Goal: Transaction & Acquisition: Purchase product/service

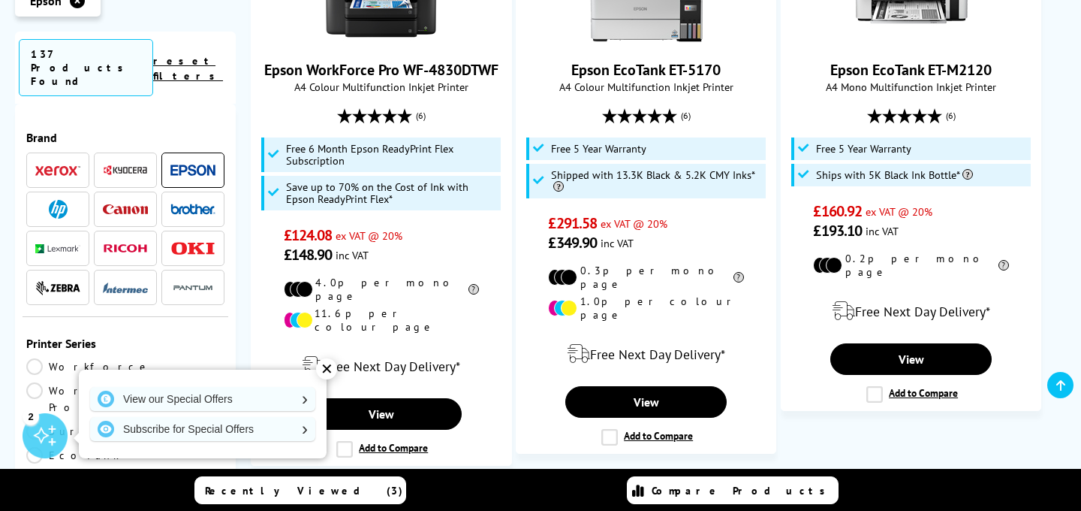
scroll to position [2544, 0]
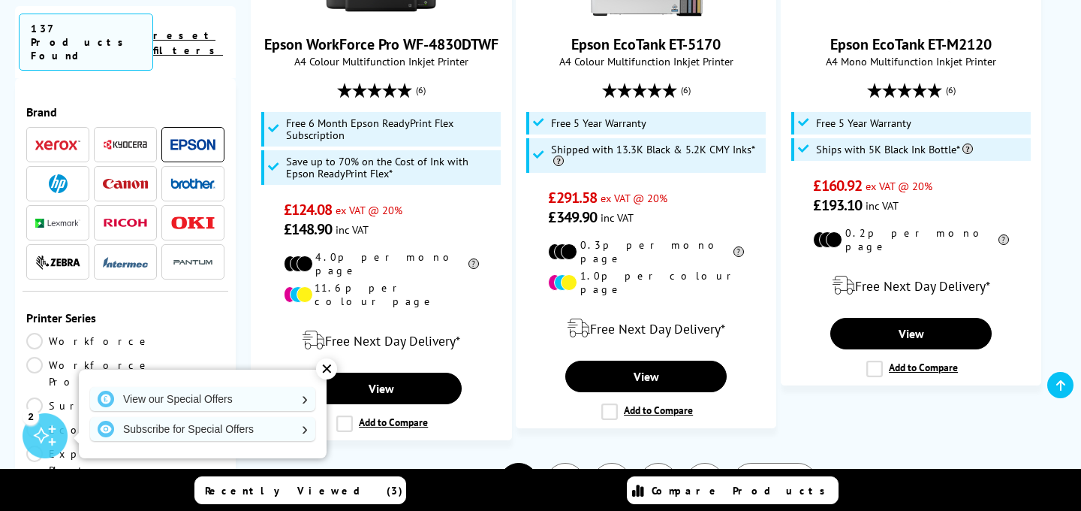
click at [559, 463] on link "2" at bounding box center [565, 482] width 39 height 39
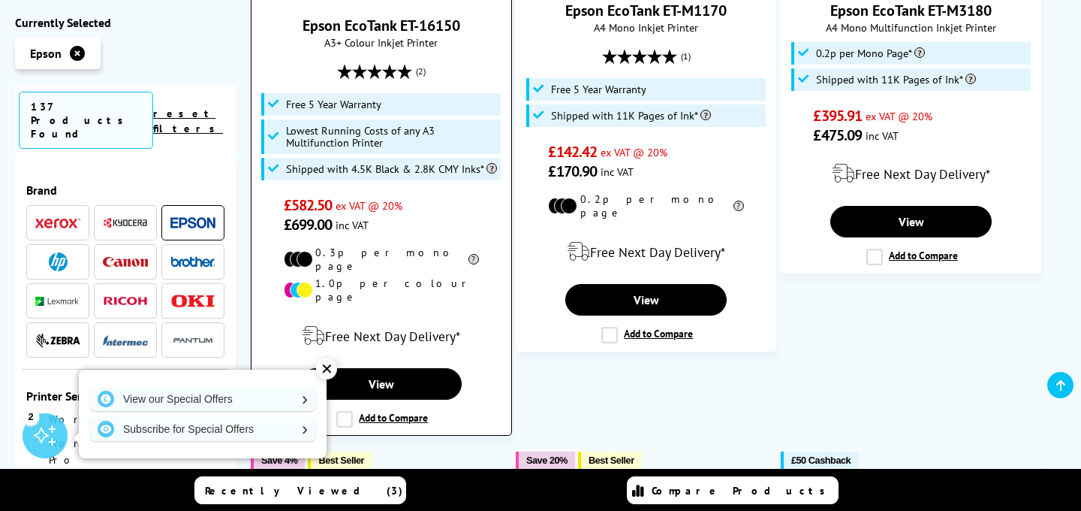
scroll to position [1296, 0]
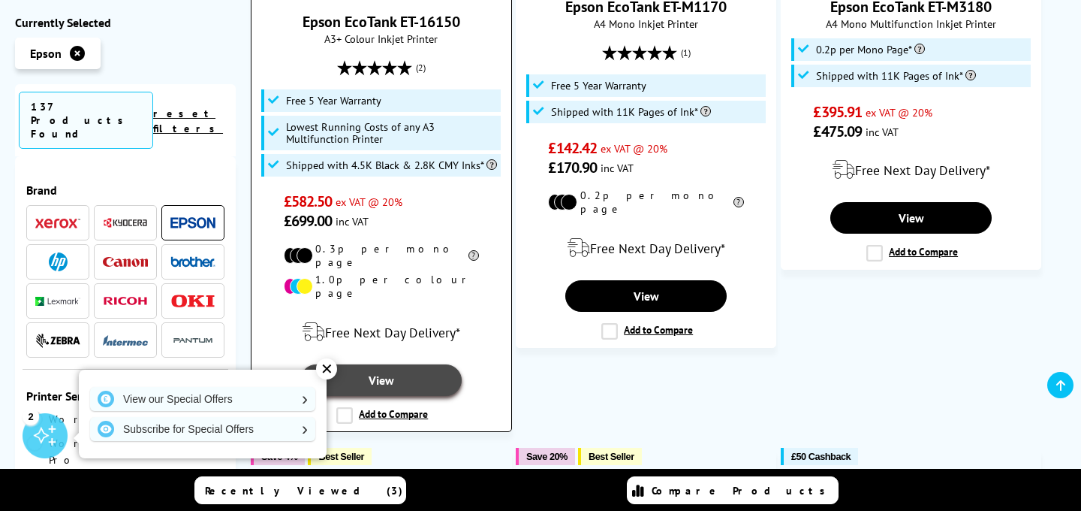
click at [405, 364] on link "View" at bounding box center [380, 380] width 161 height 32
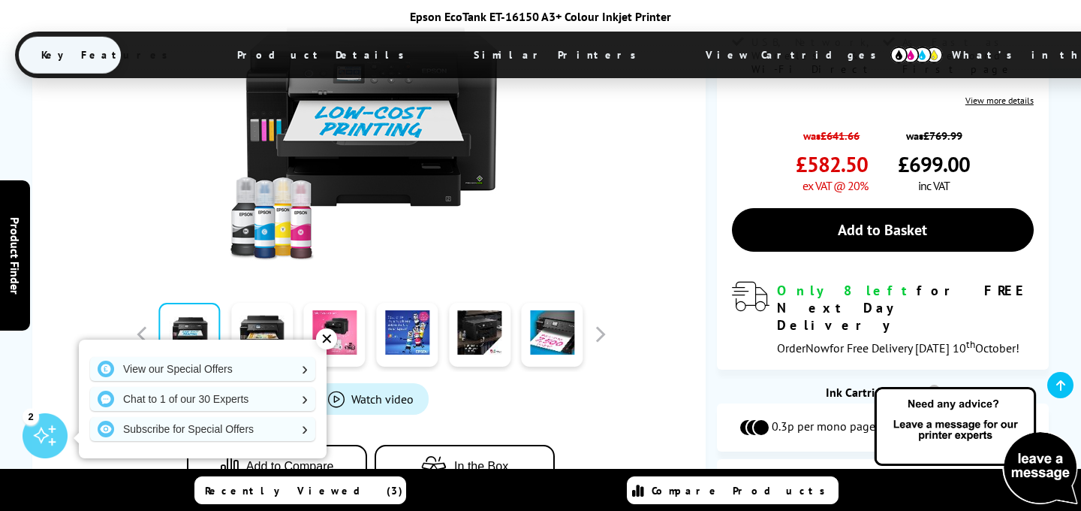
scroll to position [546, 0]
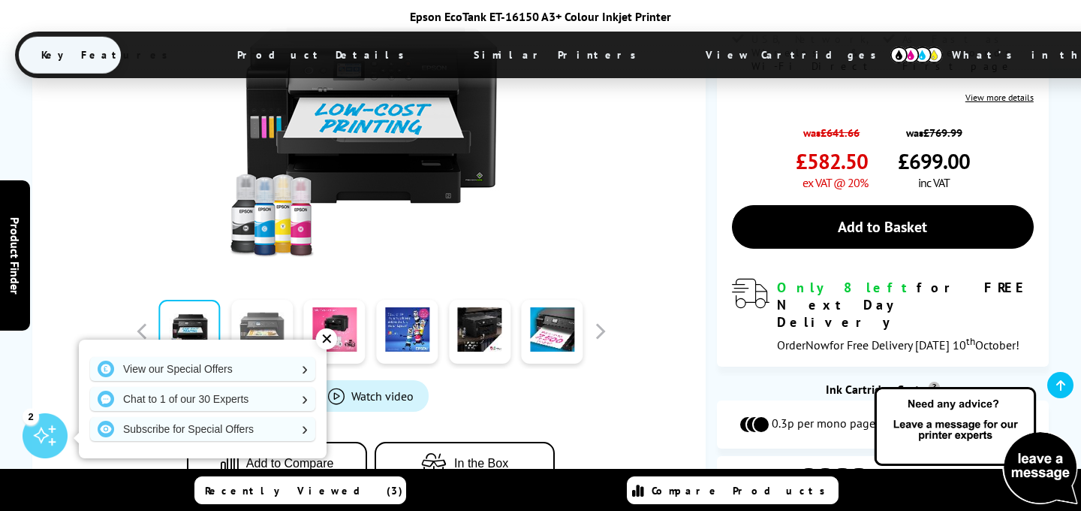
click at [271, 300] on link at bounding box center [262, 332] width 62 height 64
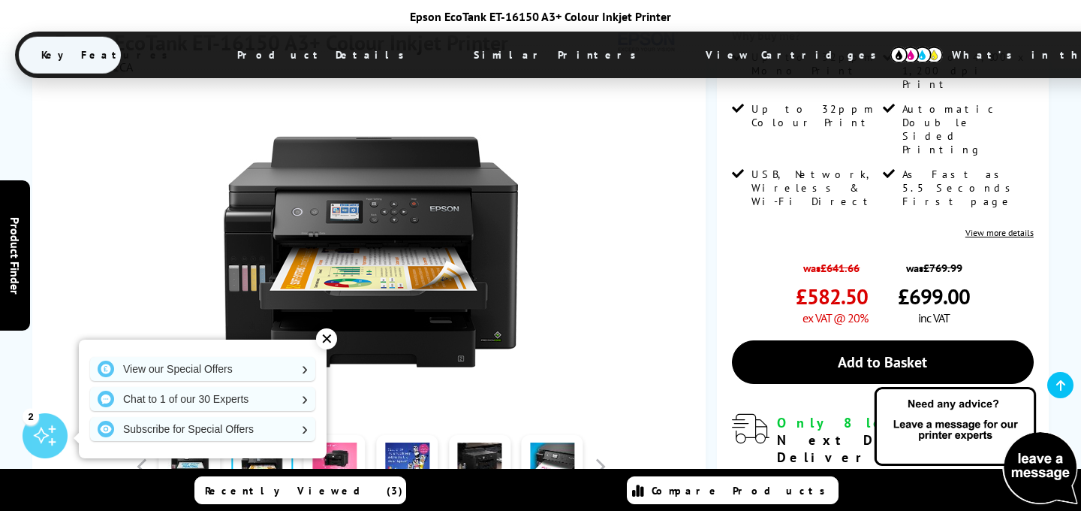
scroll to position [408, 0]
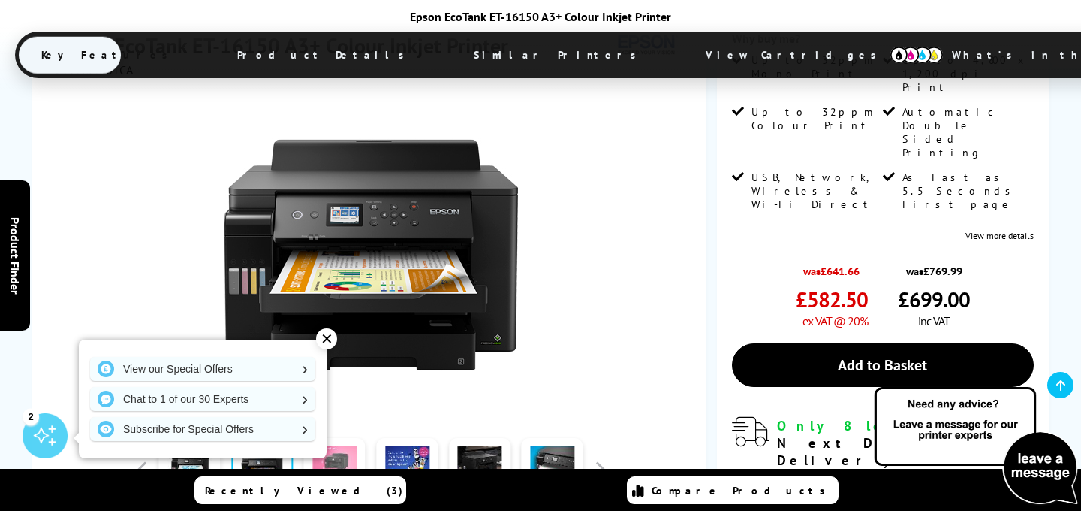
click at [332, 438] on link at bounding box center [335, 470] width 62 height 64
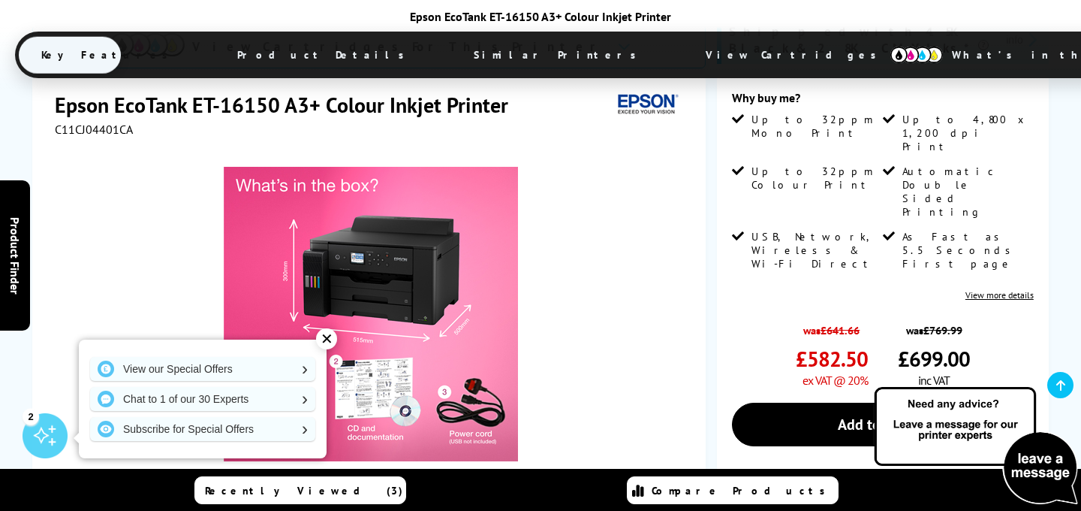
scroll to position [354, 0]
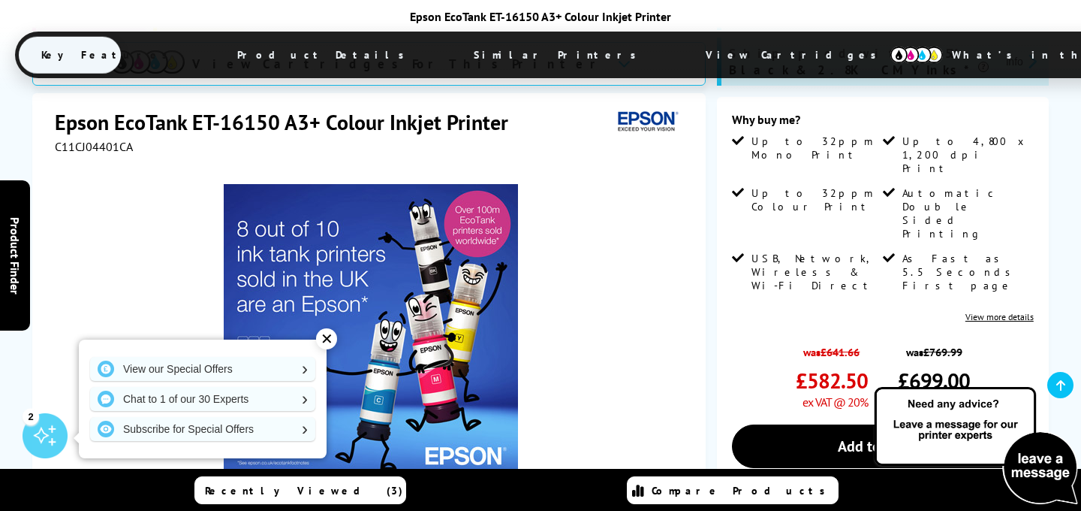
scroll to position [333, 0]
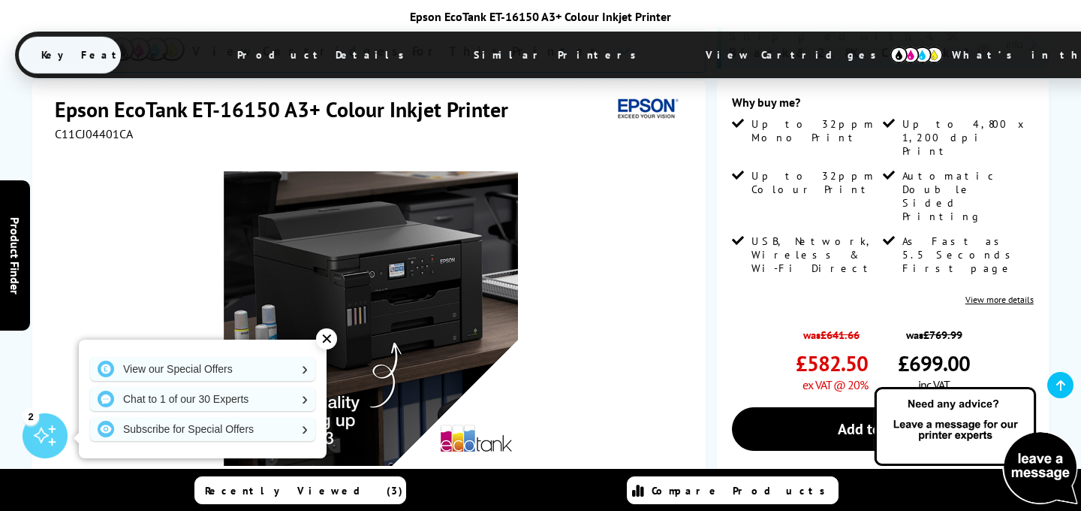
scroll to position [357, 0]
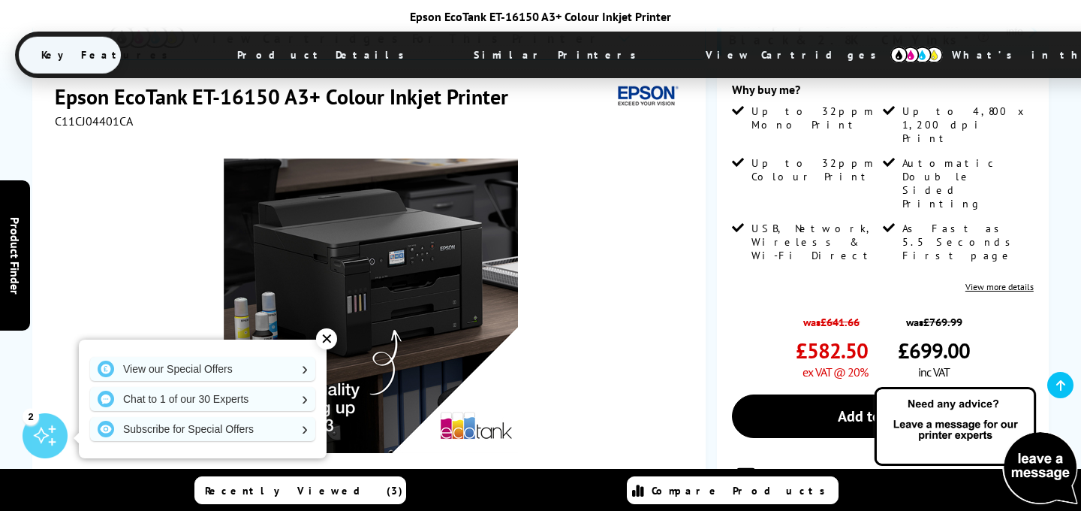
click at [543, 489] on link at bounding box center [553, 521] width 62 height 64
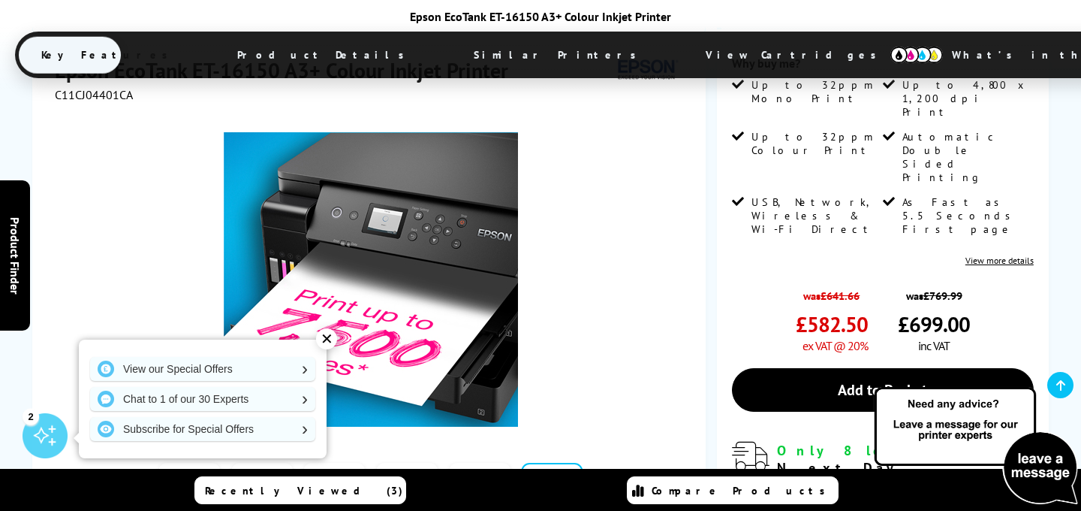
scroll to position [392, 0]
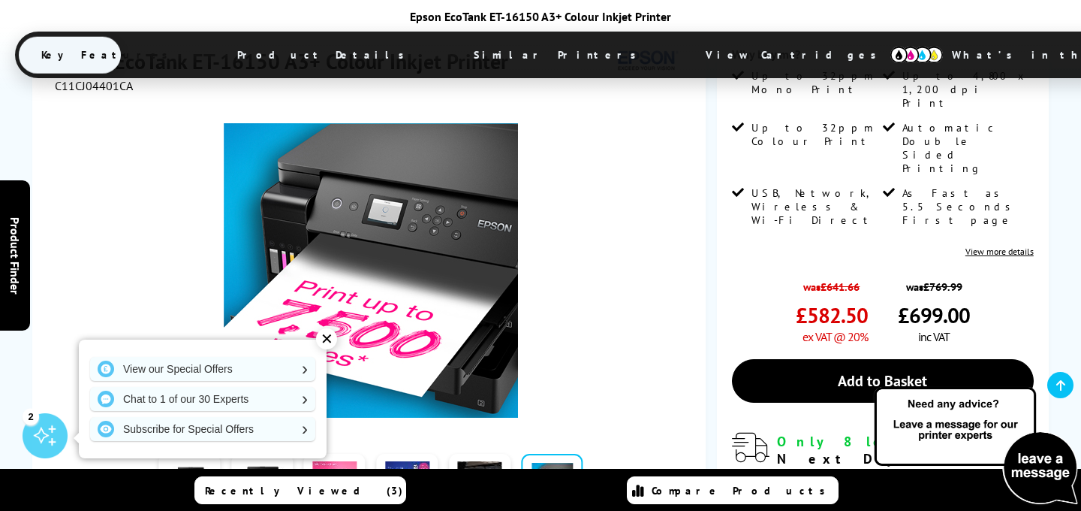
click at [598, 474] on button "button" at bounding box center [600, 485] width 23 height 23
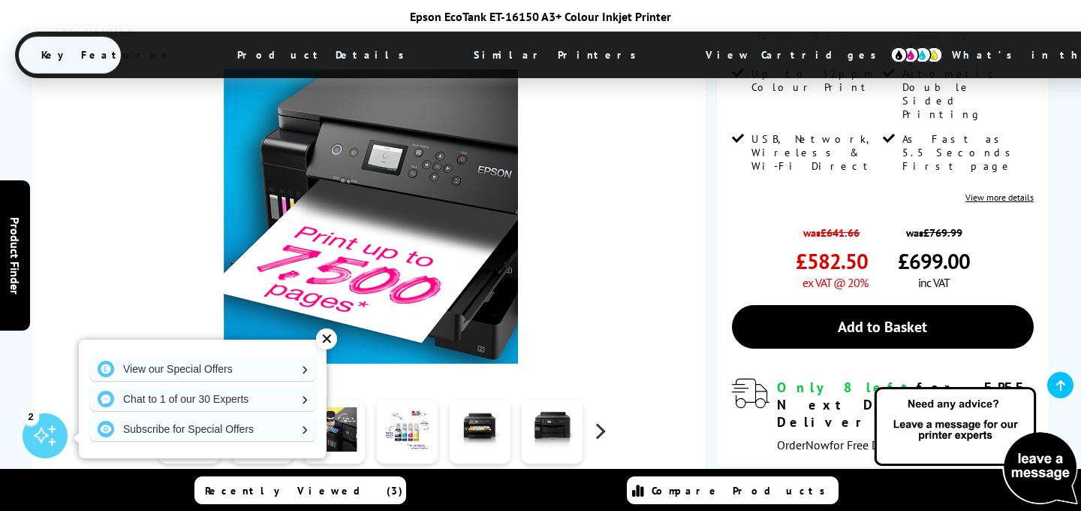
scroll to position [463, 0]
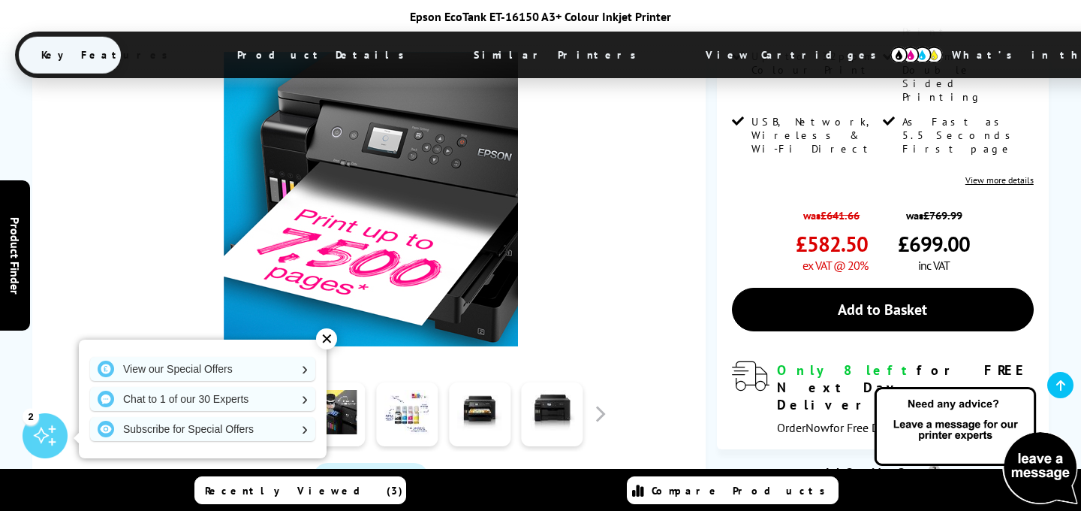
click at [197, 382] on link at bounding box center [189, 414] width 62 height 64
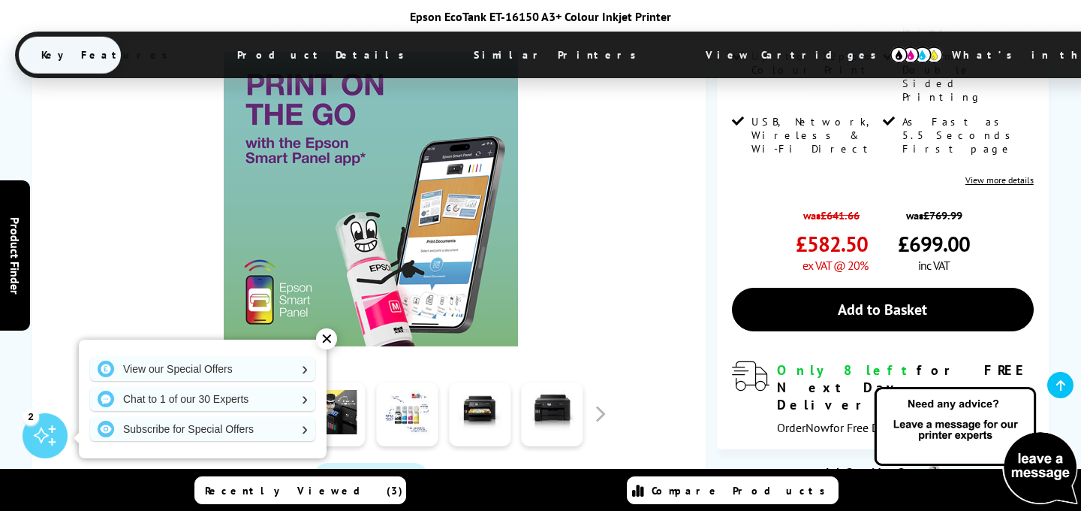
click at [246, 382] on link at bounding box center [262, 414] width 62 height 64
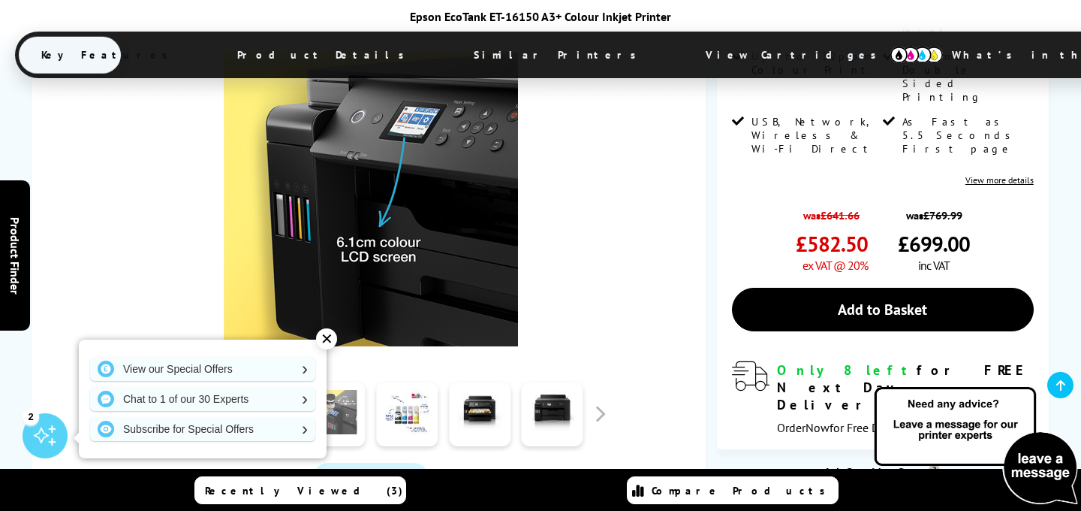
click at [318, 382] on link at bounding box center [335, 414] width 62 height 64
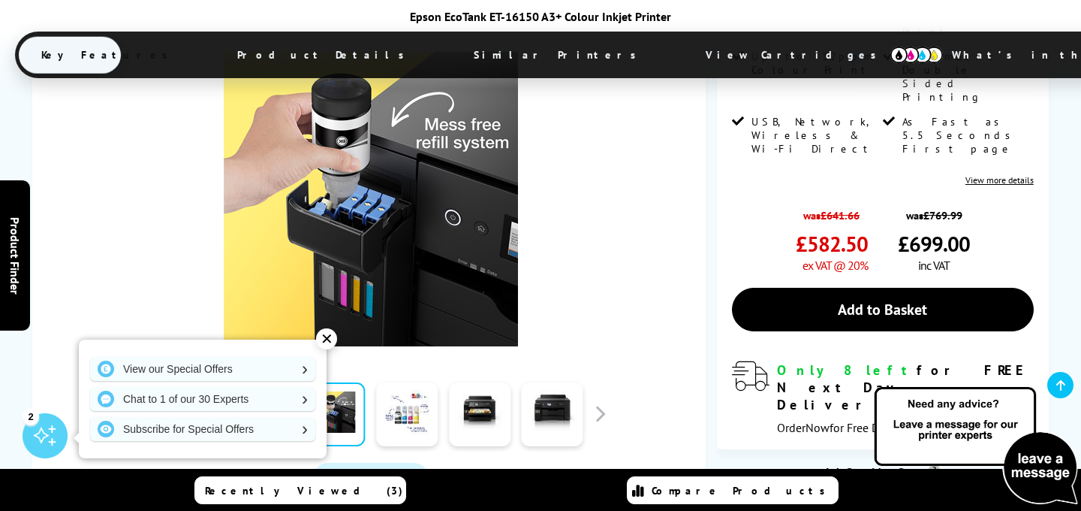
scroll to position [469, 0]
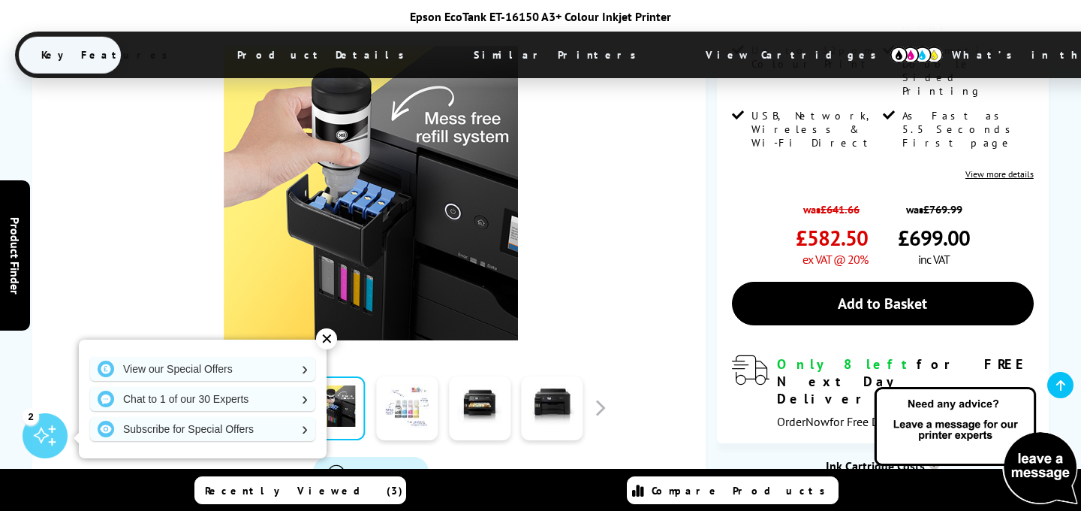
click at [405, 376] on link at bounding box center [407, 408] width 62 height 64
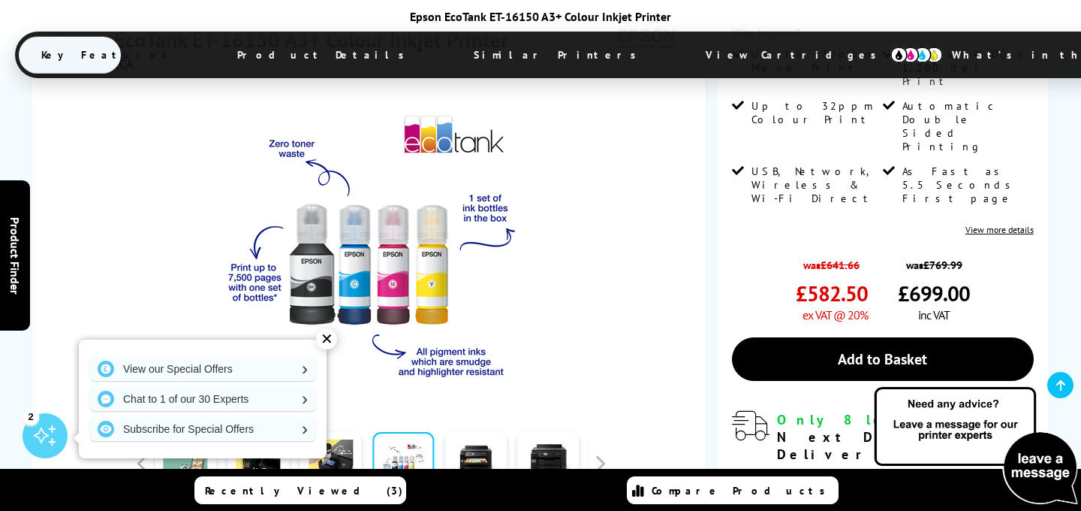
scroll to position [412, 0]
